Goal: Task Accomplishment & Management: Use online tool/utility

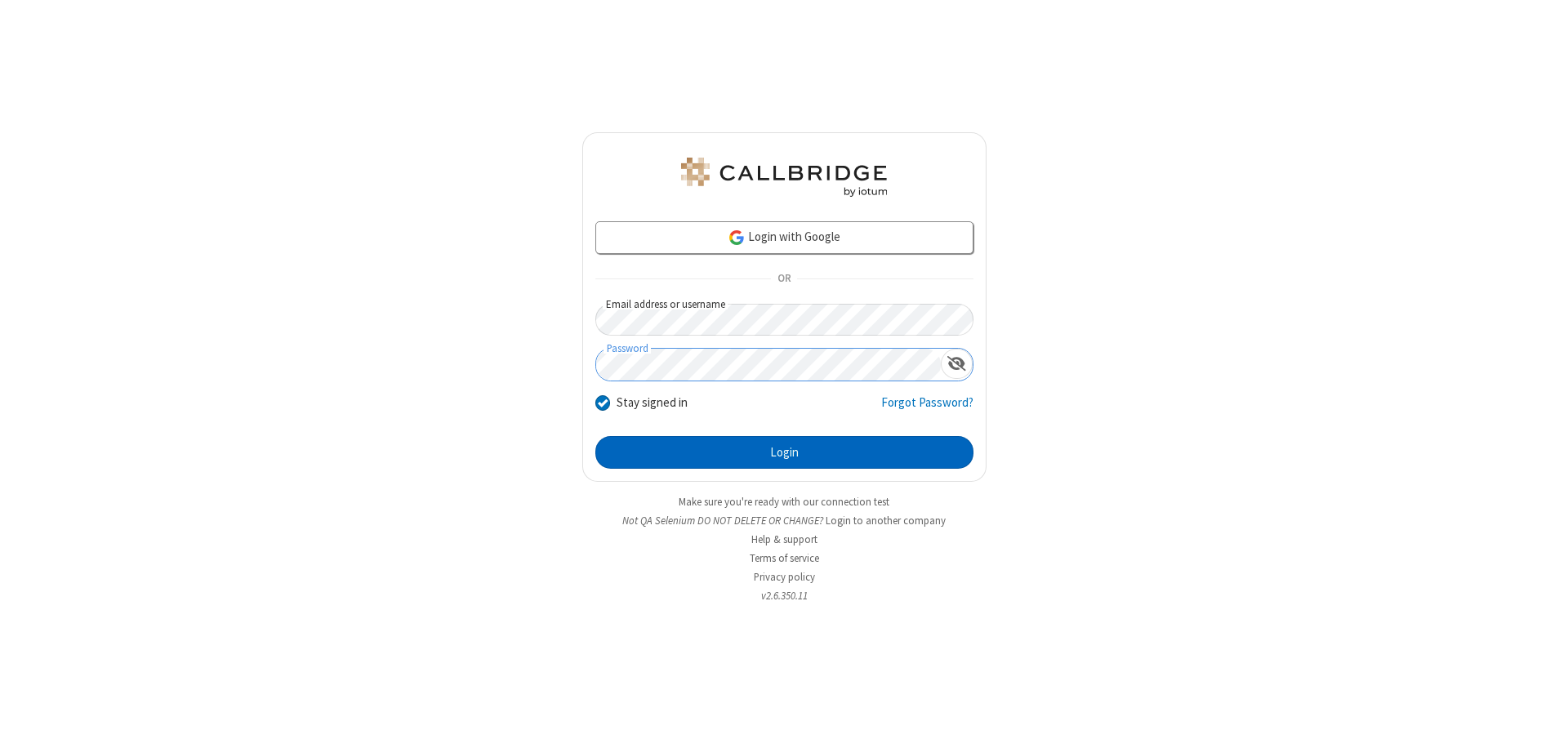
click at [784, 453] on button "Login" at bounding box center [784, 453] width 378 height 33
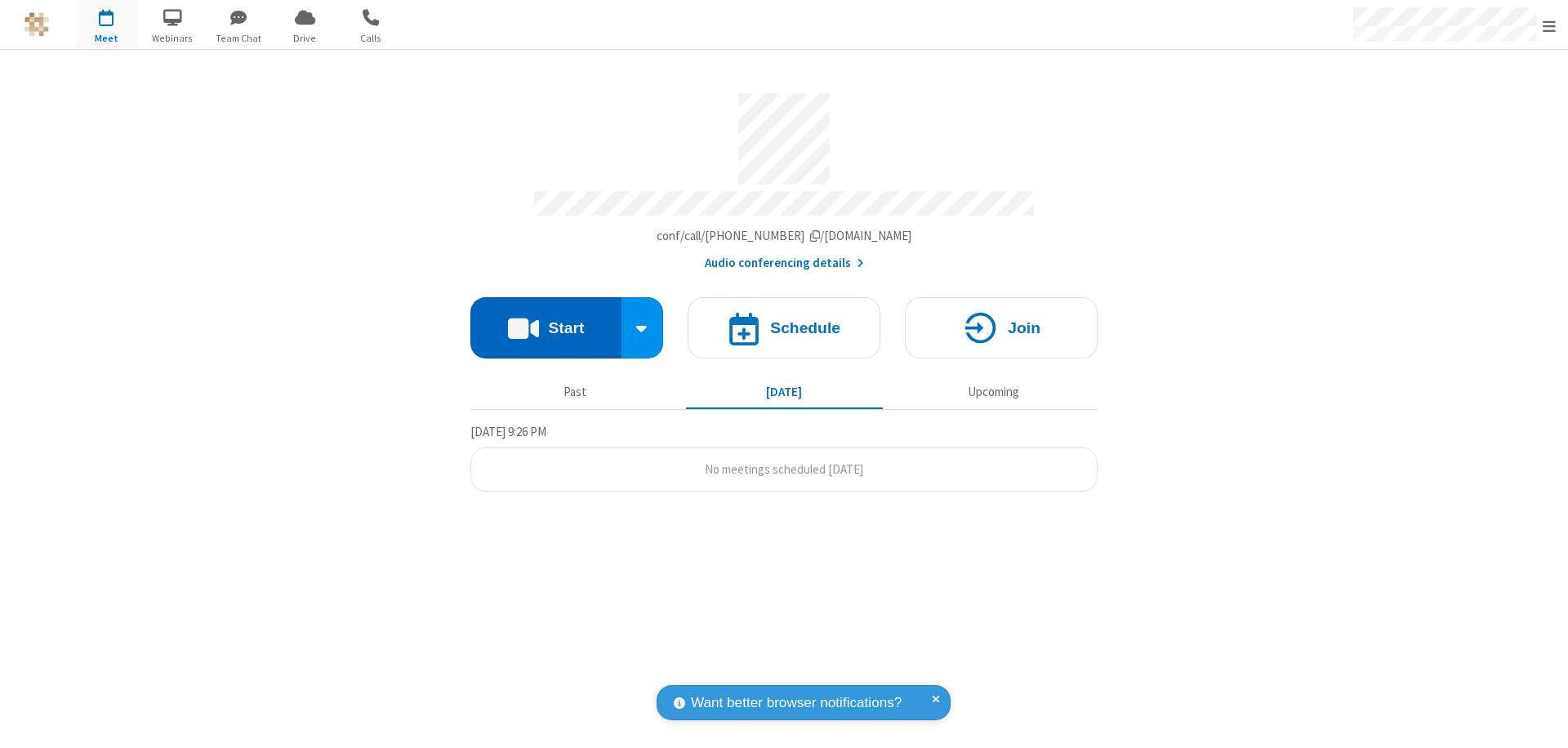
click at [546, 320] on button "Start" at bounding box center [546, 328] width 151 height 61
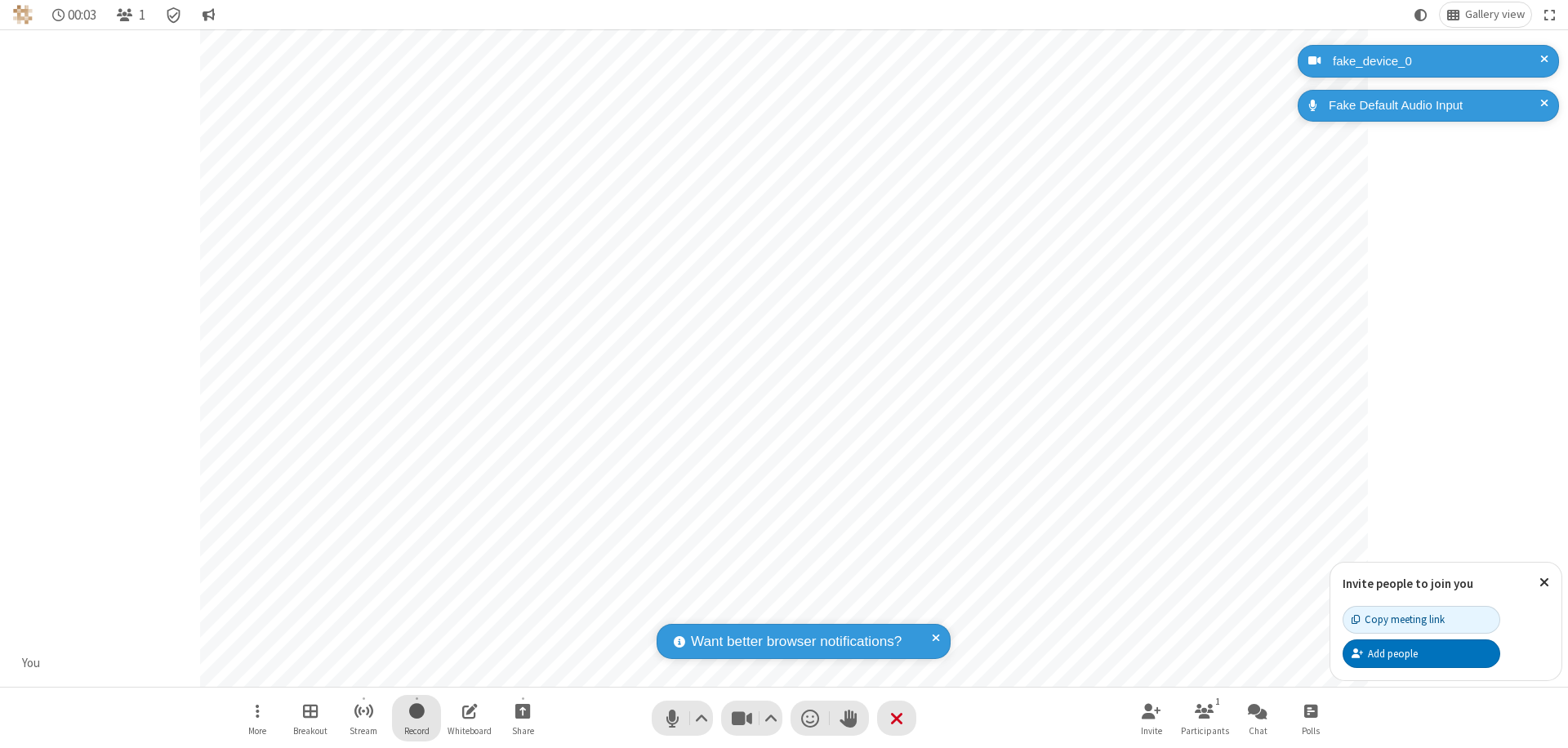
click at [416, 718] on span "Start recording" at bounding box center [417, 710] width 16 height 20
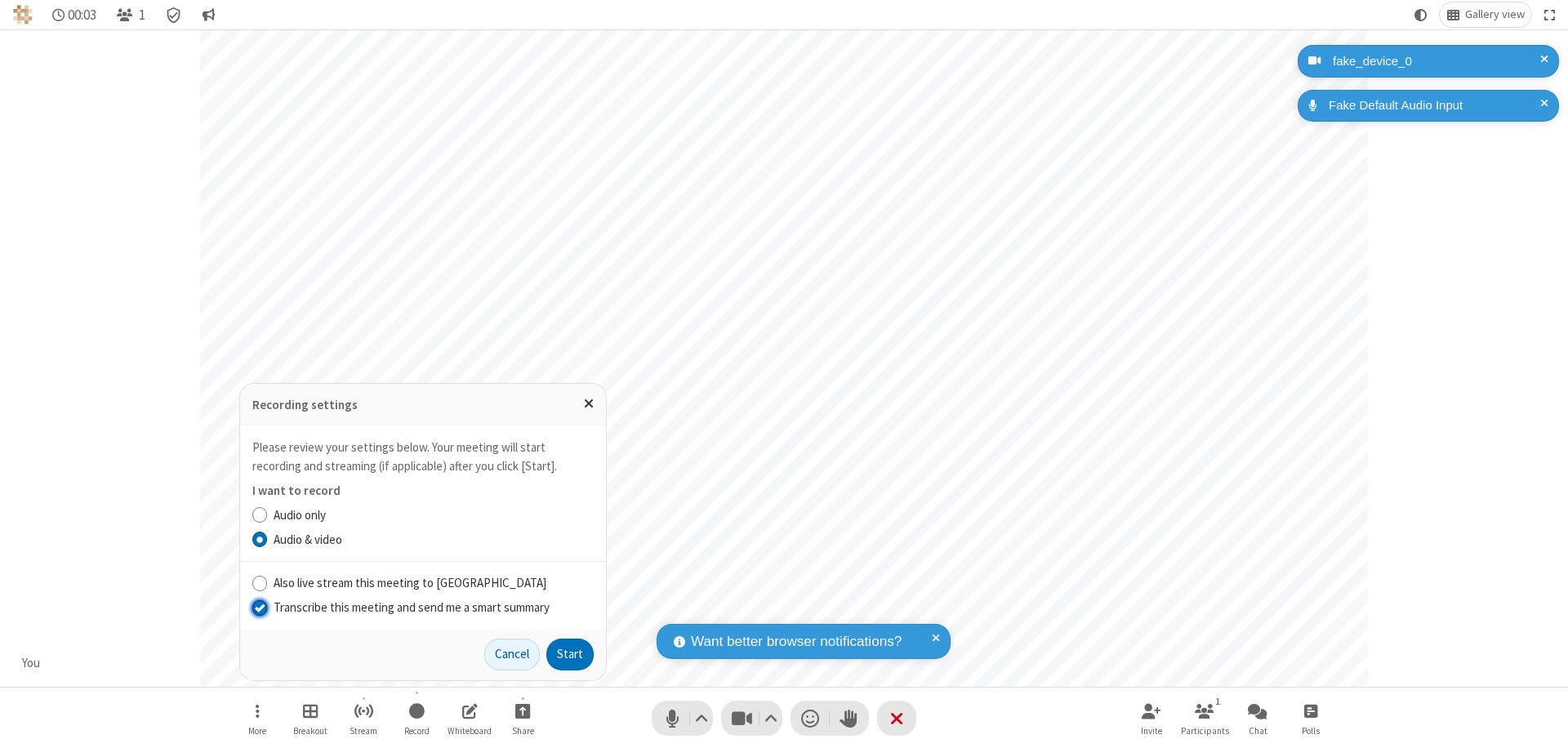
click at [259, 607] on input "Transcribe this meeting and send me a smart summary" at bounding box center [260, 607] width 16 height 17
click at [570, 654] on button "Start" at bounding box center [569, 655] width 48 height 33
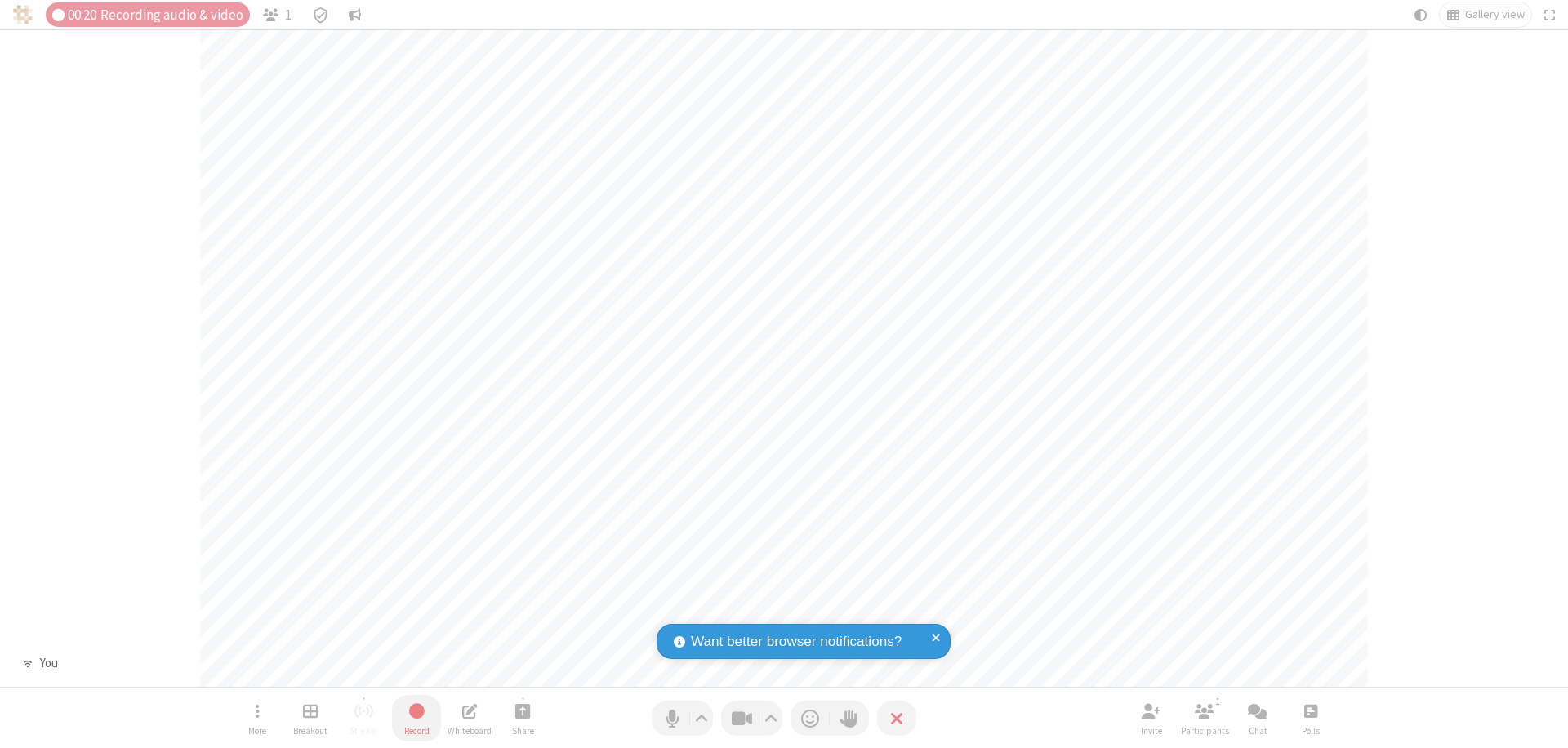
click at [416, 718] on span "Stop recording" at bounding box center [416, 710] width 18 height 20
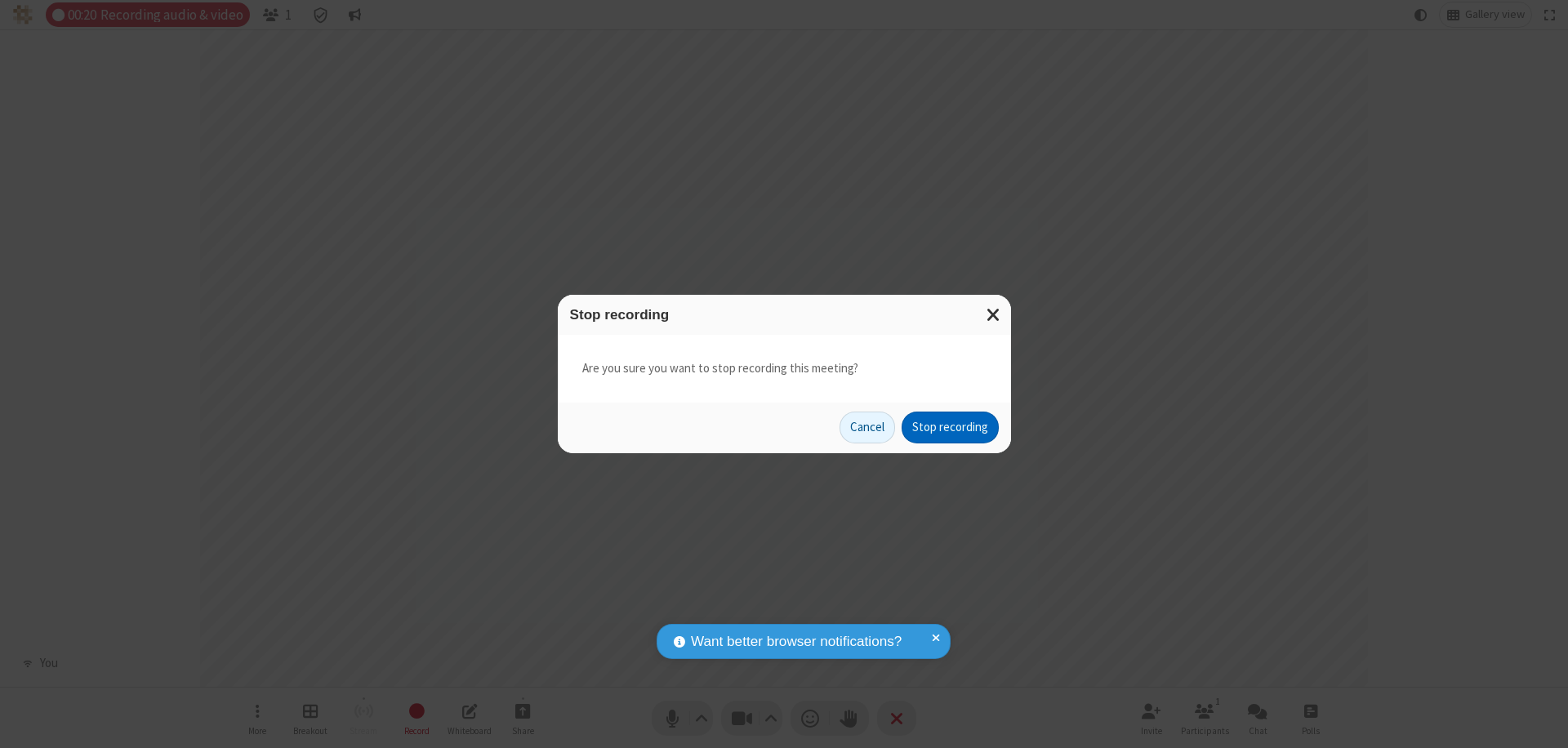
click at [949, 427] on button "Stop recording" at bounding box center [950, 428] width 97 height 33
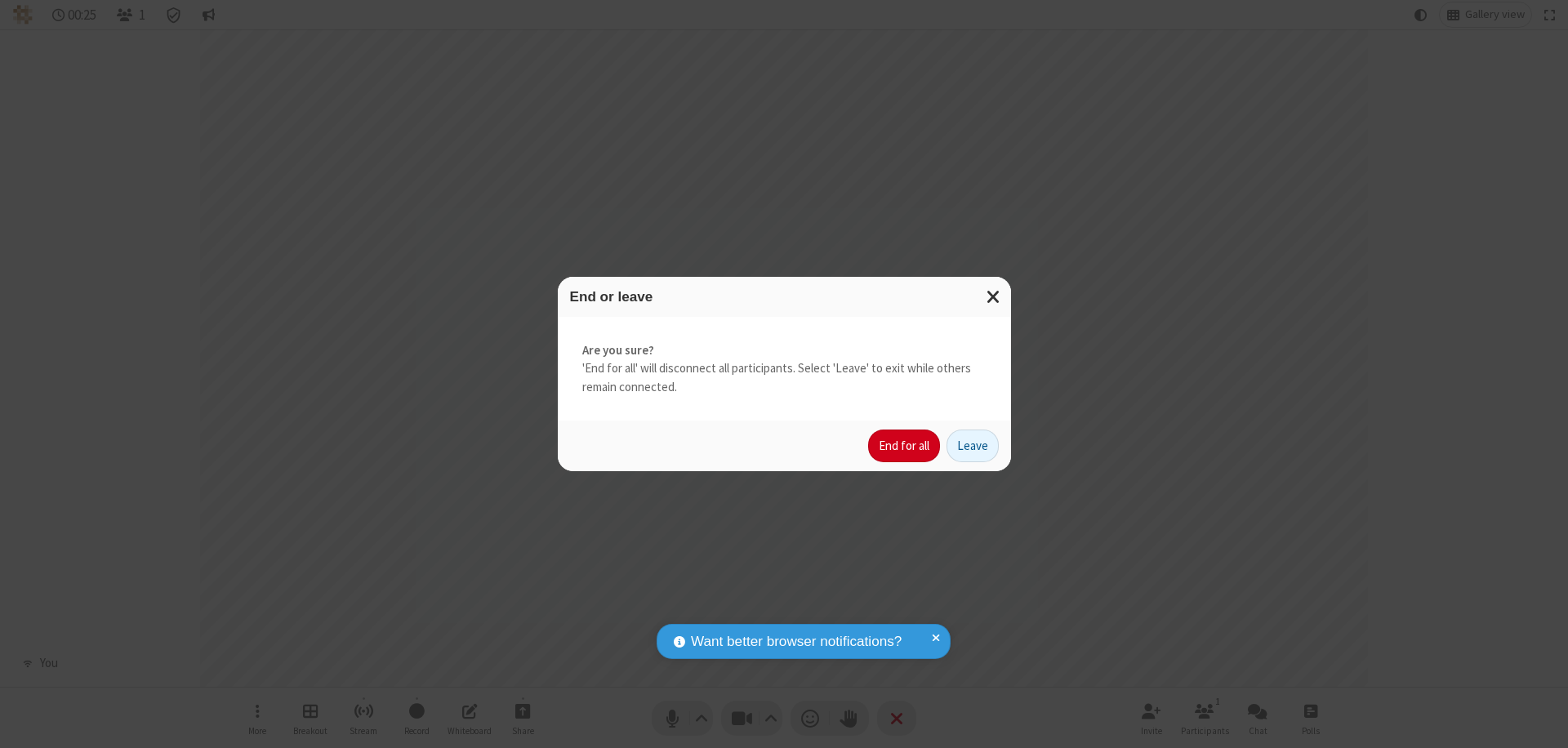
click at [905, 446] on button "End for all" at bounding box center [904, 446] width 72 height 33
